Goal: Navigation & Orientation: Find specific page/section

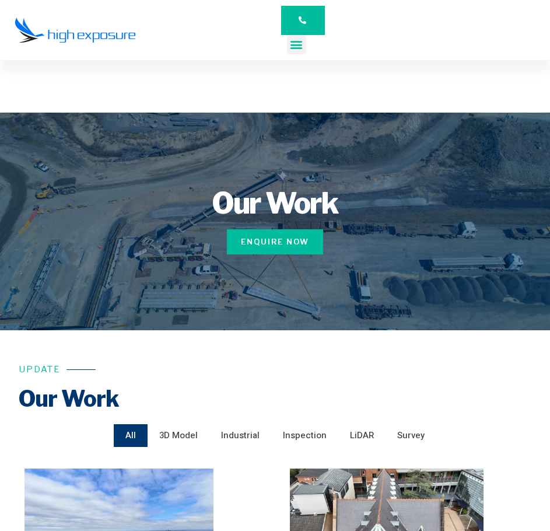
click at [296, 40] on icon "Menu Toggle" at bounding box center [296, 44] width 13 height 13
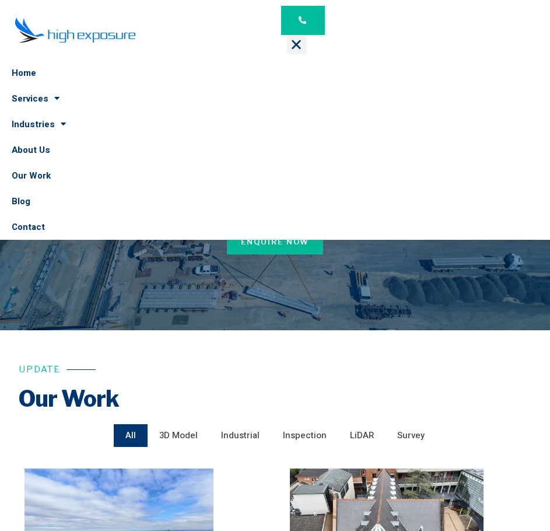
click at [76, 30] on img at bounding box center [75, 30] width 121 height 26
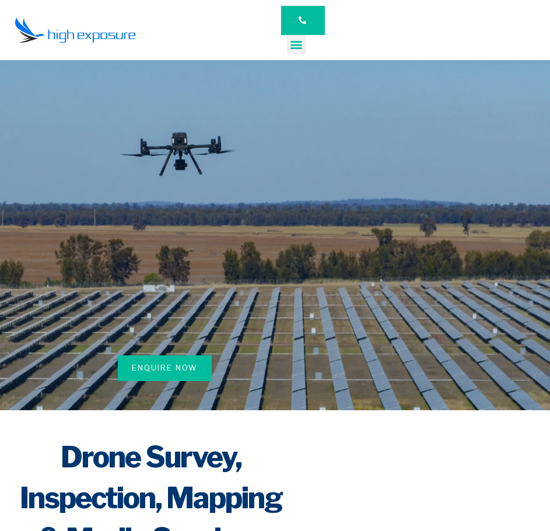
click at [303, 49] on icon "Menu Toggle" at bounding box center [296, 44] width 13 height 13
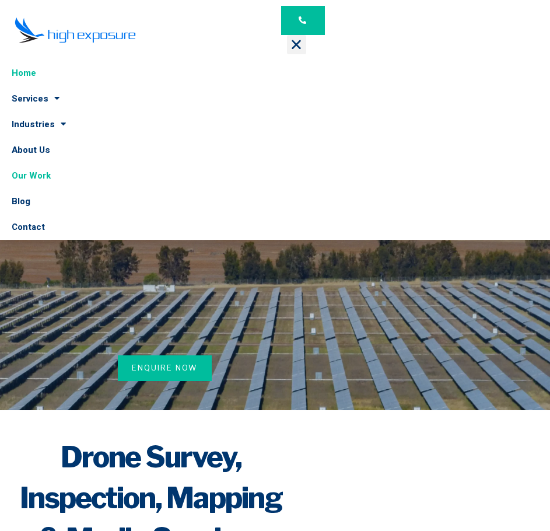
click at [33, 176] on link "Our Work" at bounding box center [275, 176] width 550 height 26
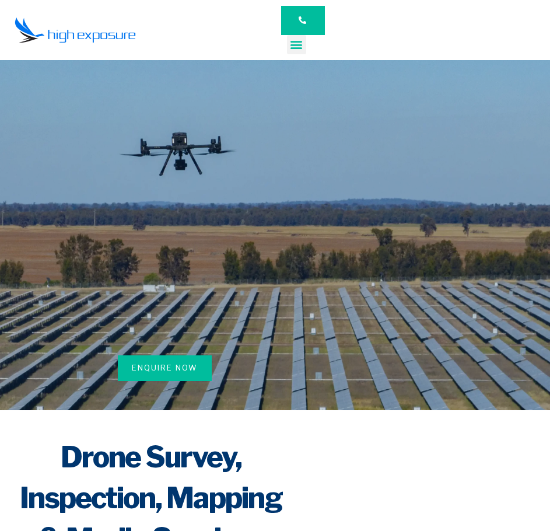
click at [296, 50] on icon "Menu Toggle" at bounding box center [296, 44] width 13 height 13
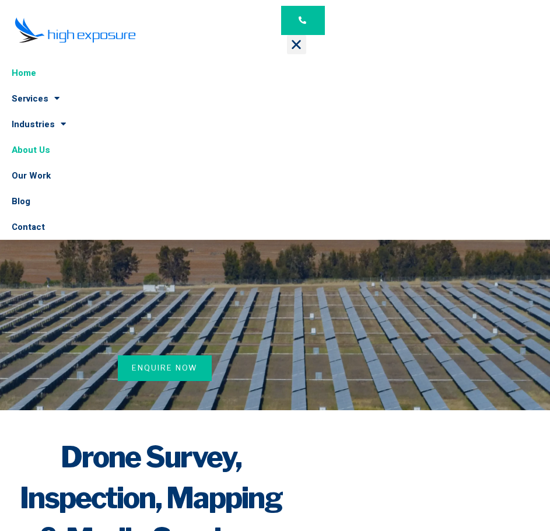
click at [43, 155] on link "About Us" at bounding box center [275, 150] width 550 height 26
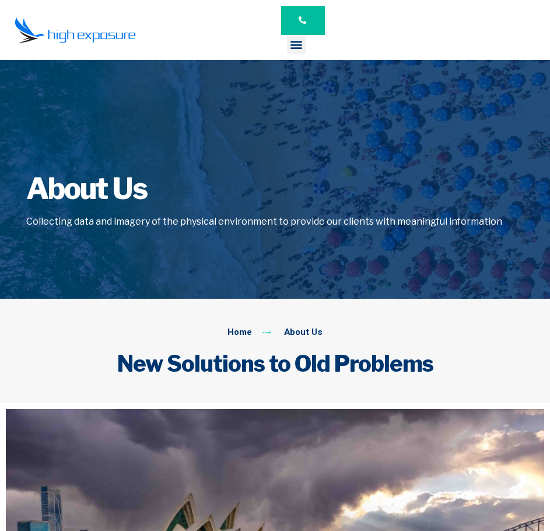
click at [299, 55] on div "Home Services Asset Inspection Drone Surveying Construction Promotion & Events …" at bounding box center [296, 30] width 43 height 60
click at [299, 47] on icon "Menu Toggle" at bounding box center [296, 44] width 13 height 13
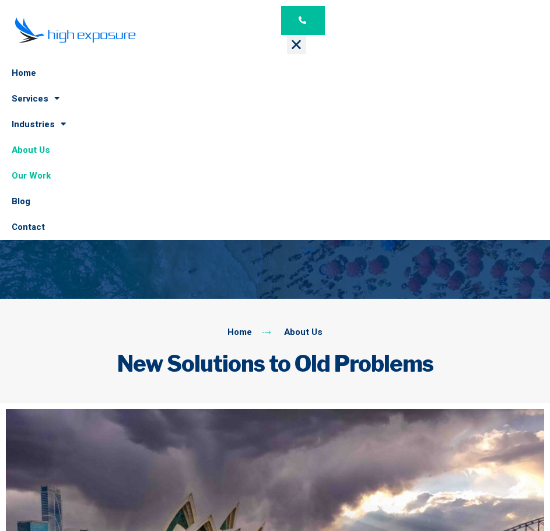
click at [66, 173] on link "Our Work" at bounding box center [275, 176] width 550 height 26
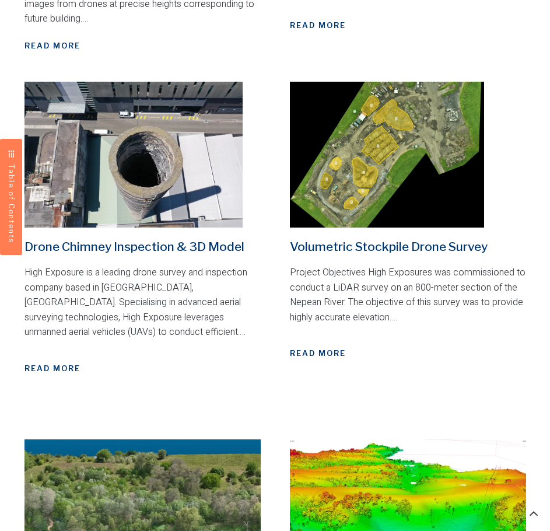
scroll to position [758, 0]
